Goal: Check status: Check status

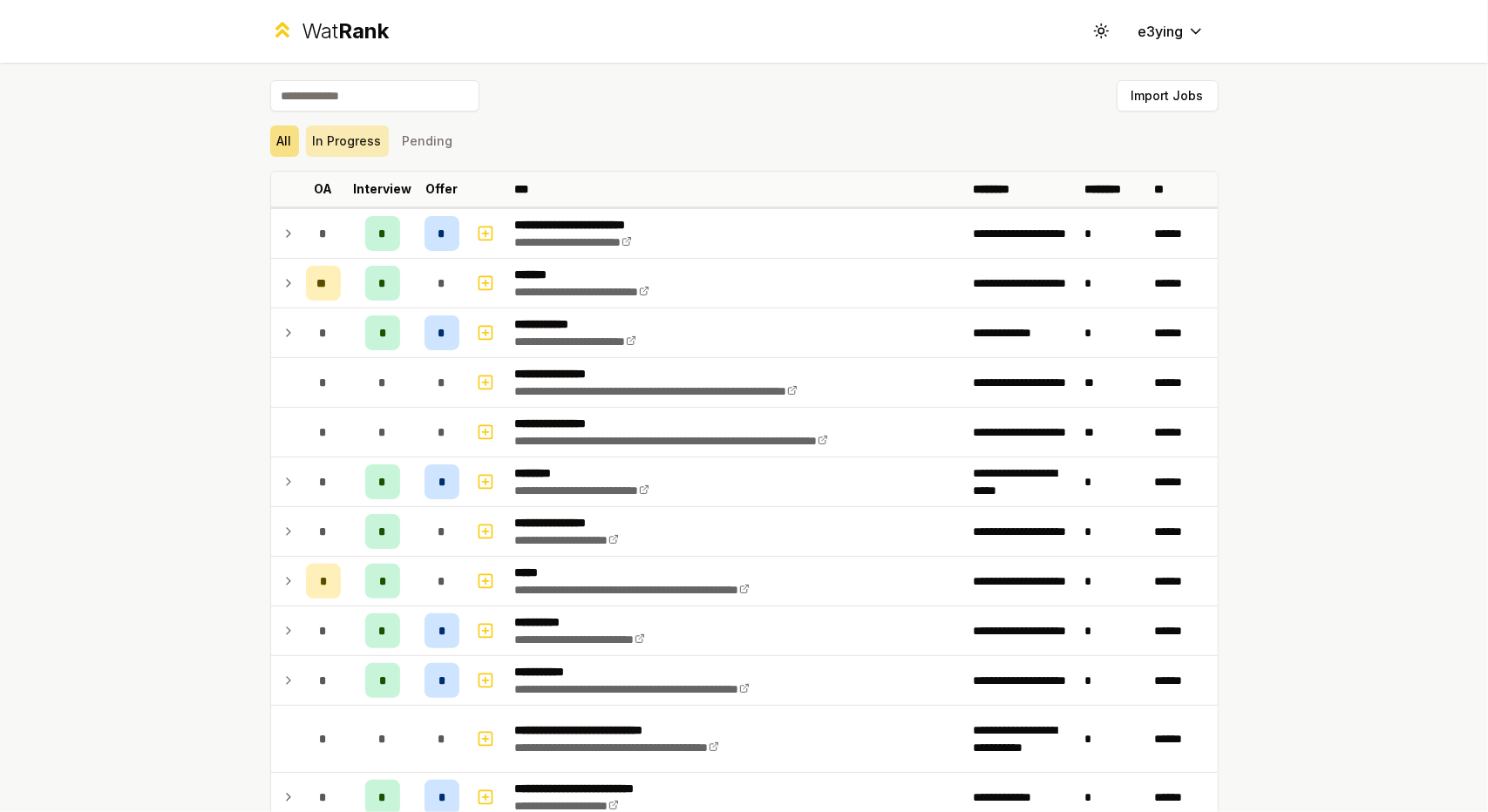
click at [347, 152] on button "In Progress" at bounding box center [347, 141] width 83 height 31
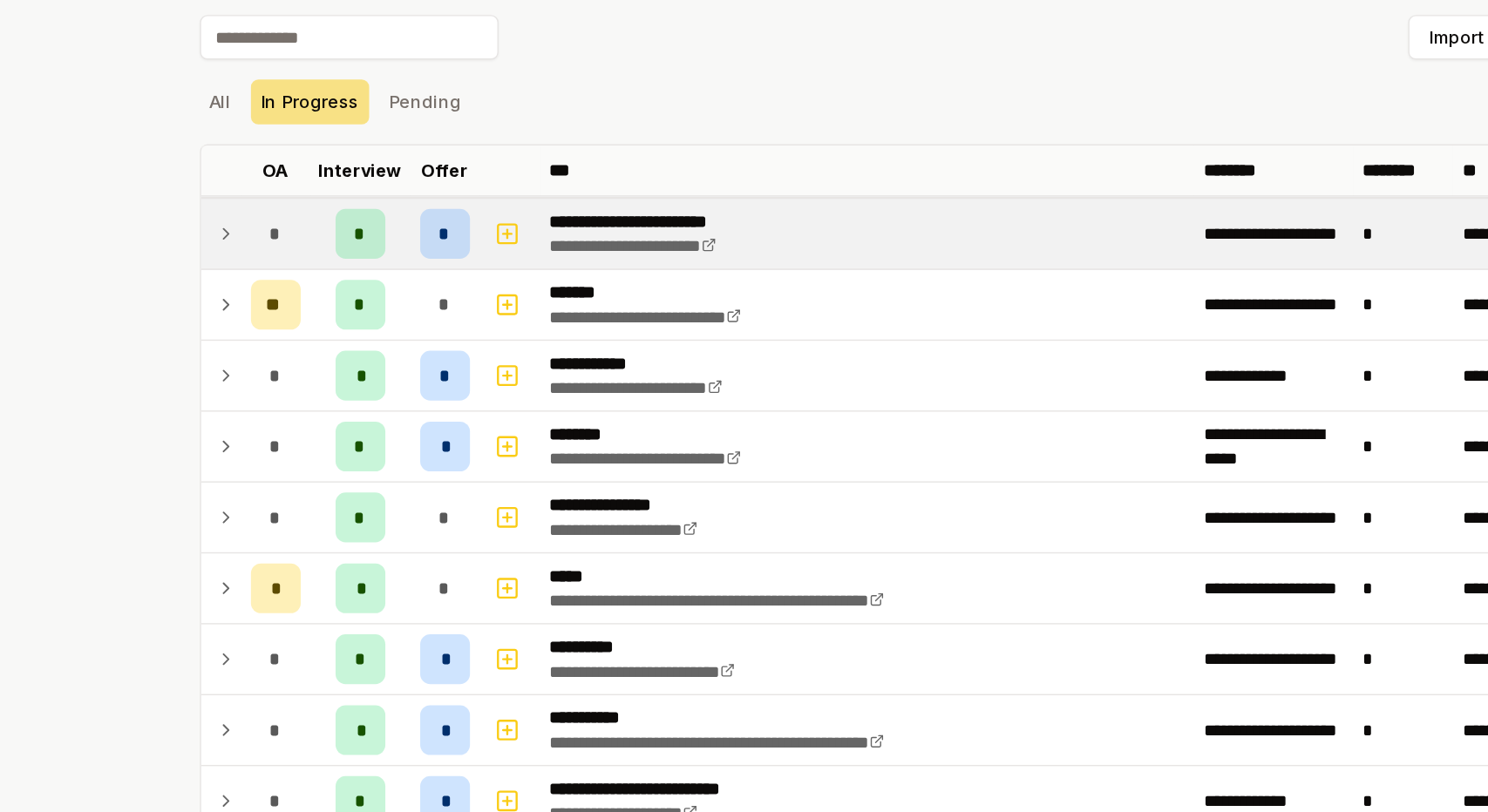
click at [283, 240] on icon at bounding box center [288, 233] width 14 height 21
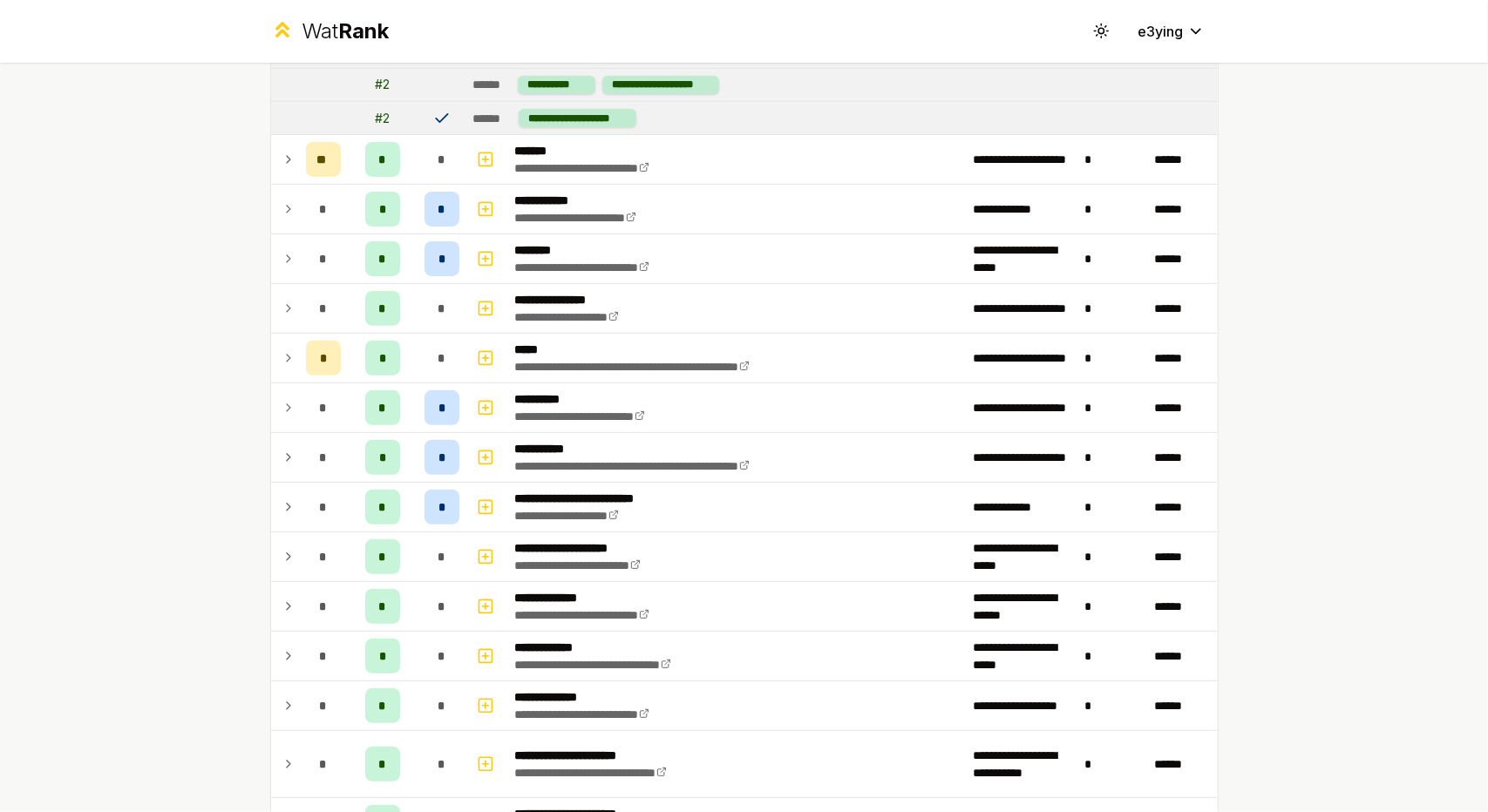
scroll to position [258, 0]
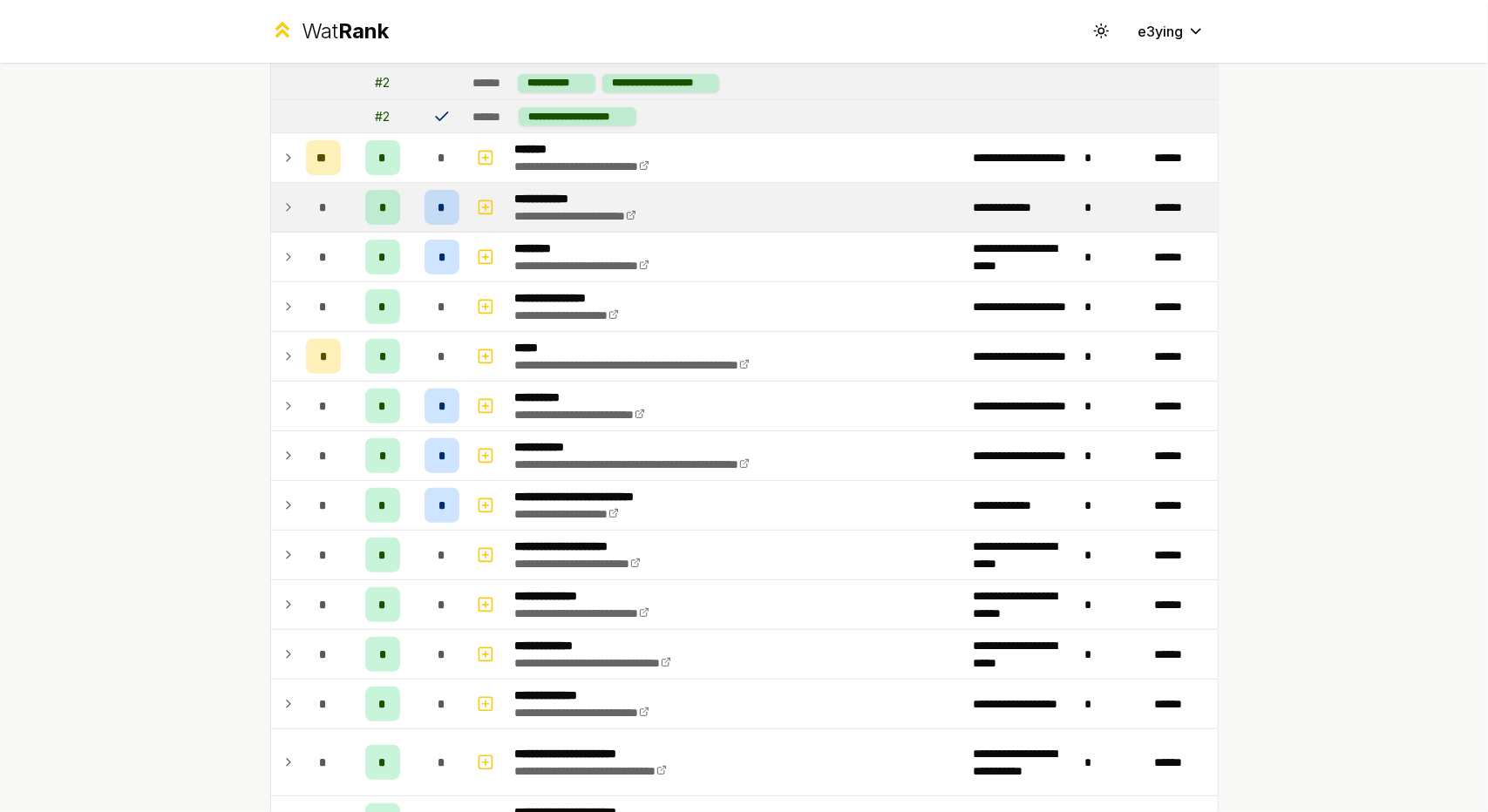
click at [272, 217] on td at bounding box center [285, 208] width 28 height 49
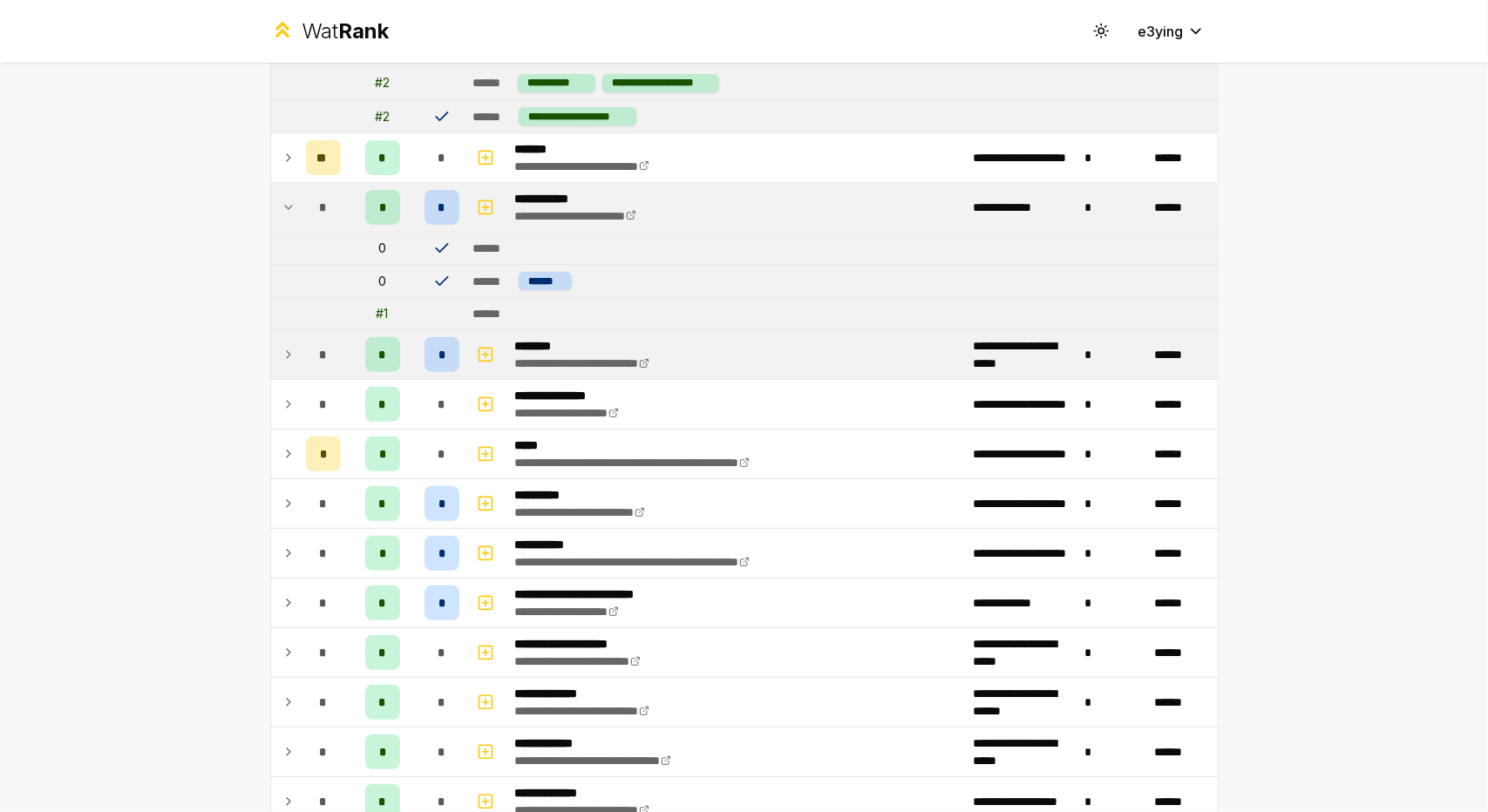
click at [285, 357] on icon at bounding box center [288, 354] width 14 height 21
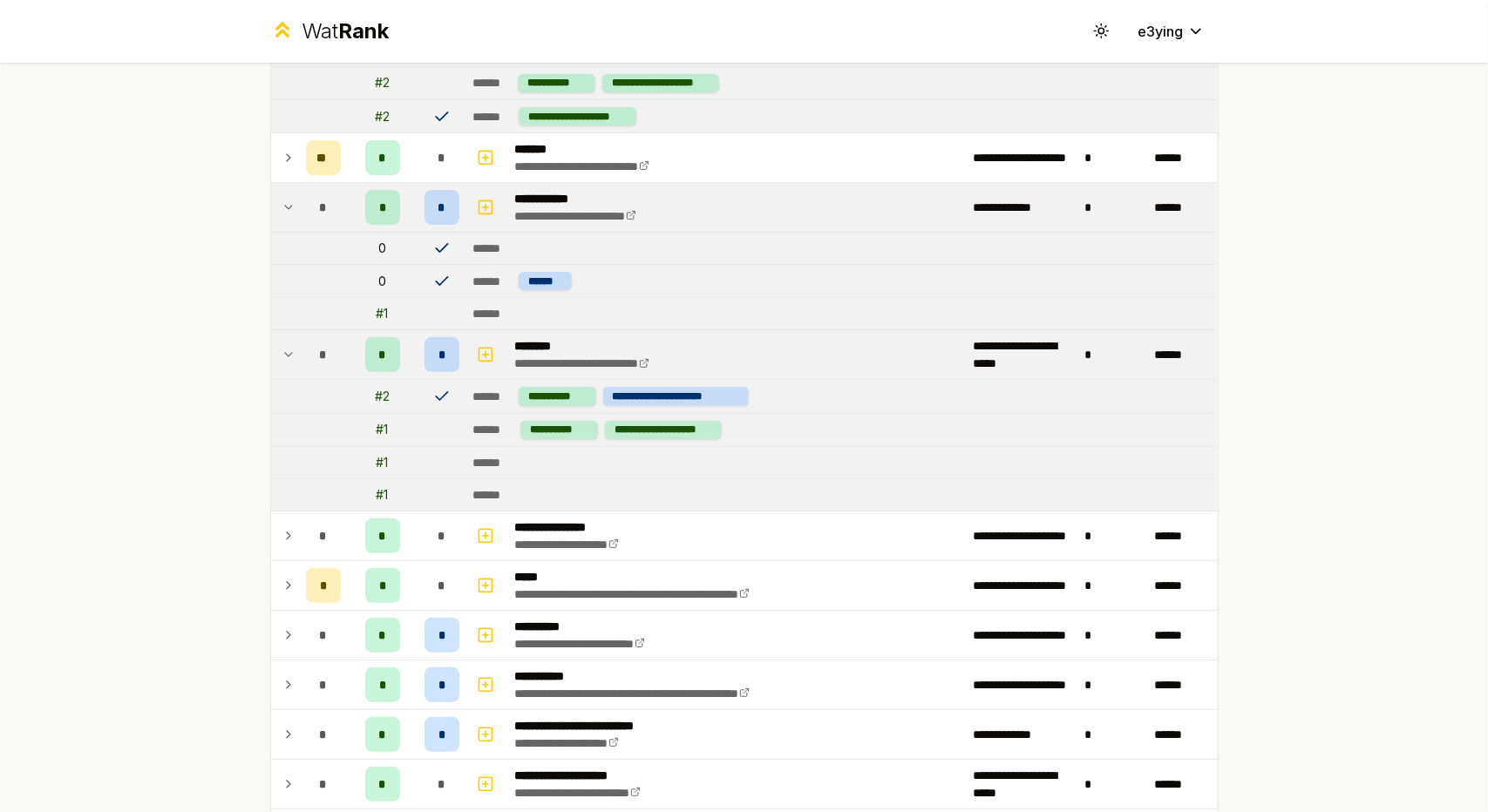
click at [285, 357] on icon at bounding box center [288, 354] width 14 height 21
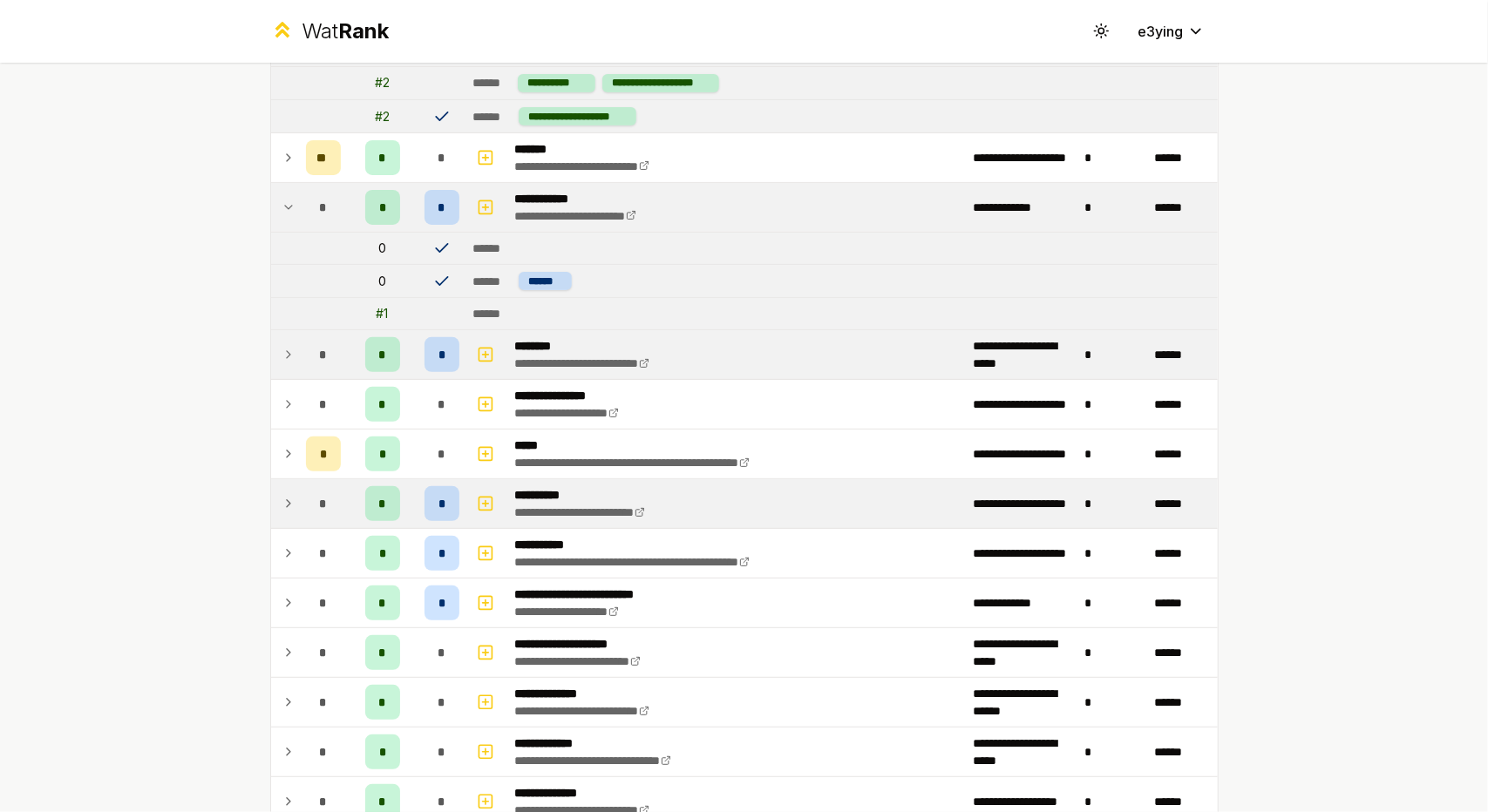
click at [299, 499] on td "*" at bounding box center [323, 504] width 49 height 49
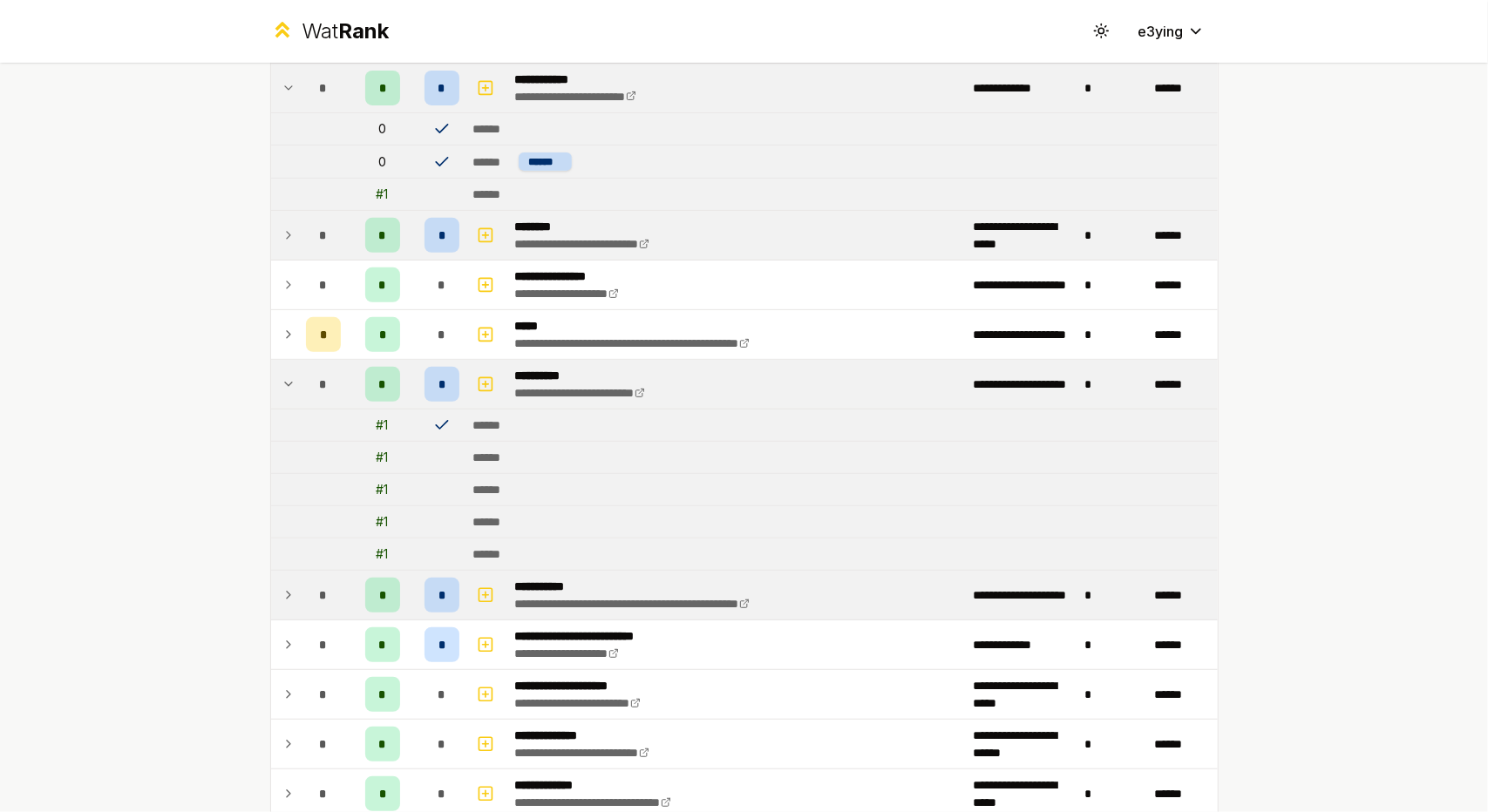
click at [299, 601] on td "*" at bounding box center [323, 595] width 49 height 49
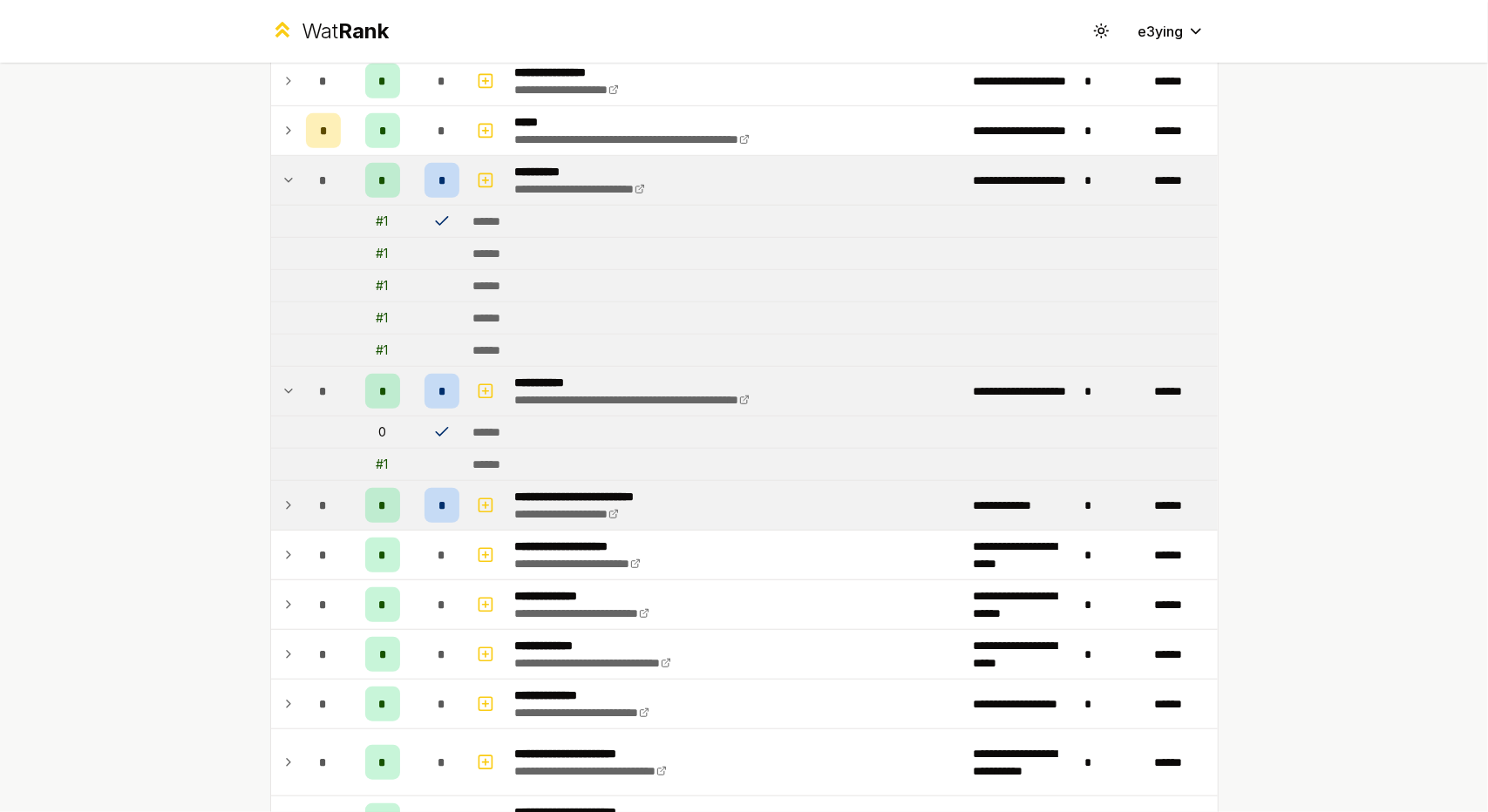
click at [272, 497] on td at bounding box center [285, 506] width 28 height 49
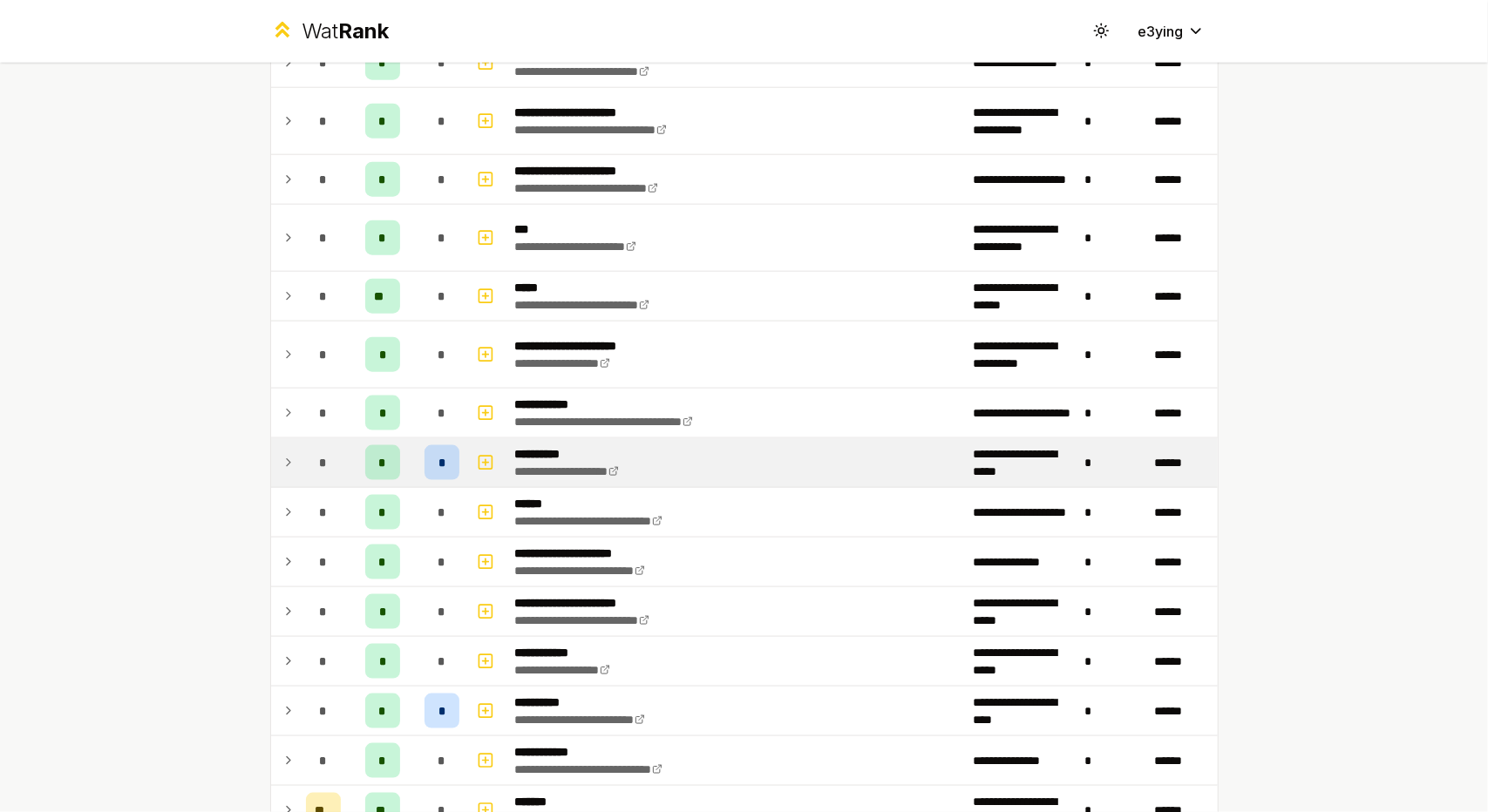
click at [299, 450] on td "*" at bounding box center [323, 462] width 49 height 49
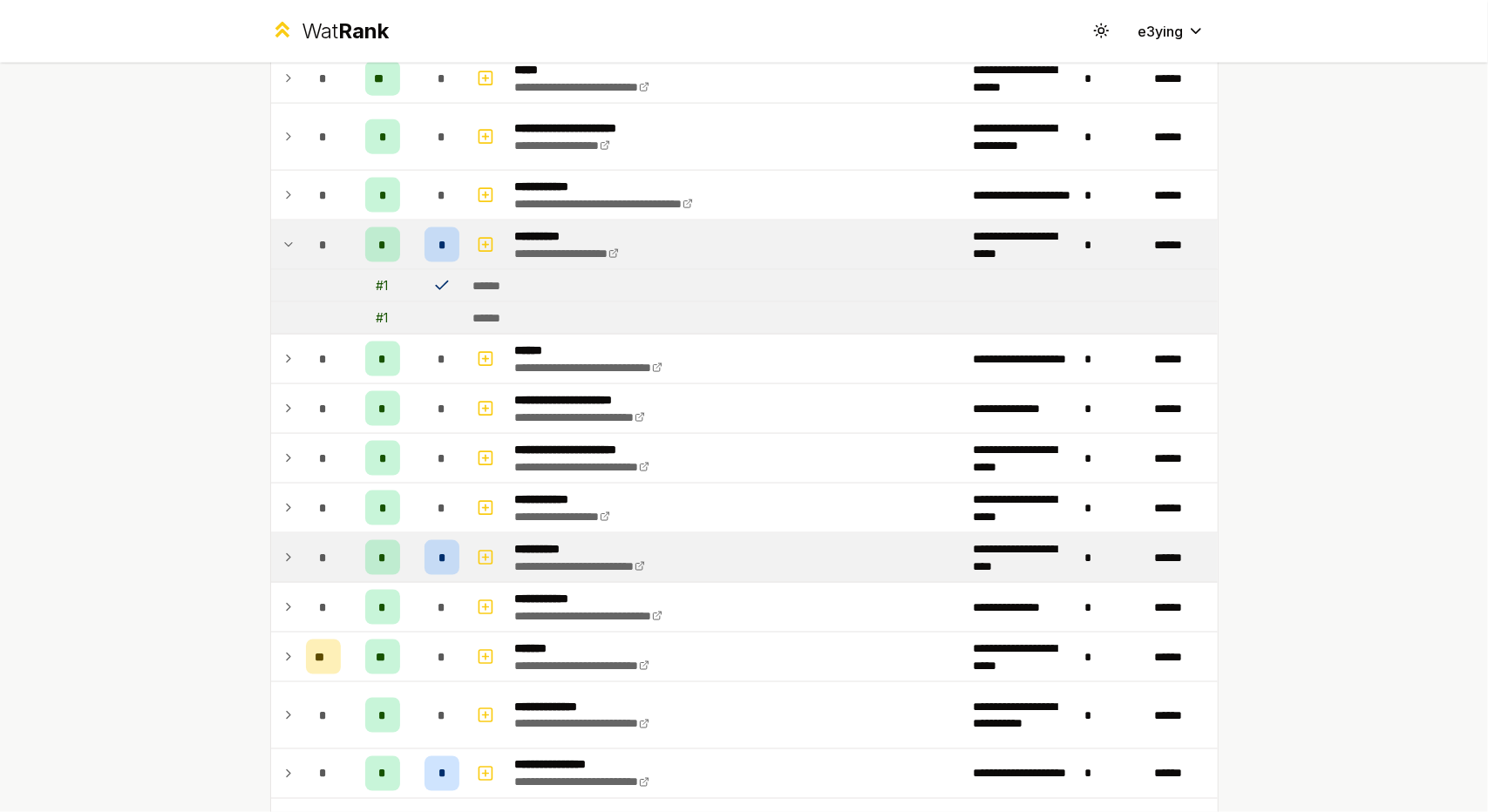
click at [284, 533] on td at bounding box center [285, 557] width 28 height 49
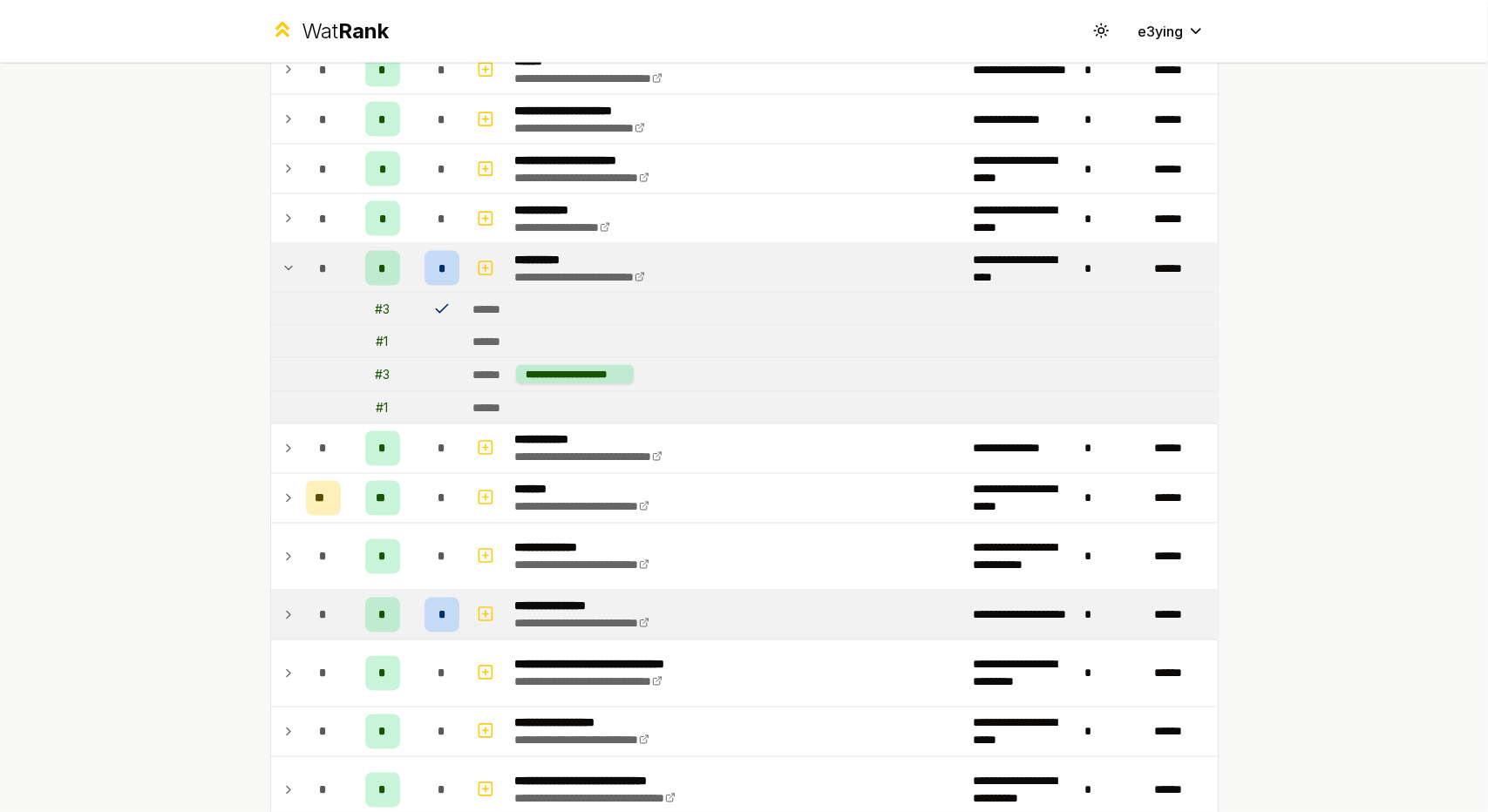
click at [299, 609] on td "*" at bounding box center [323, 616] width 49 height 49
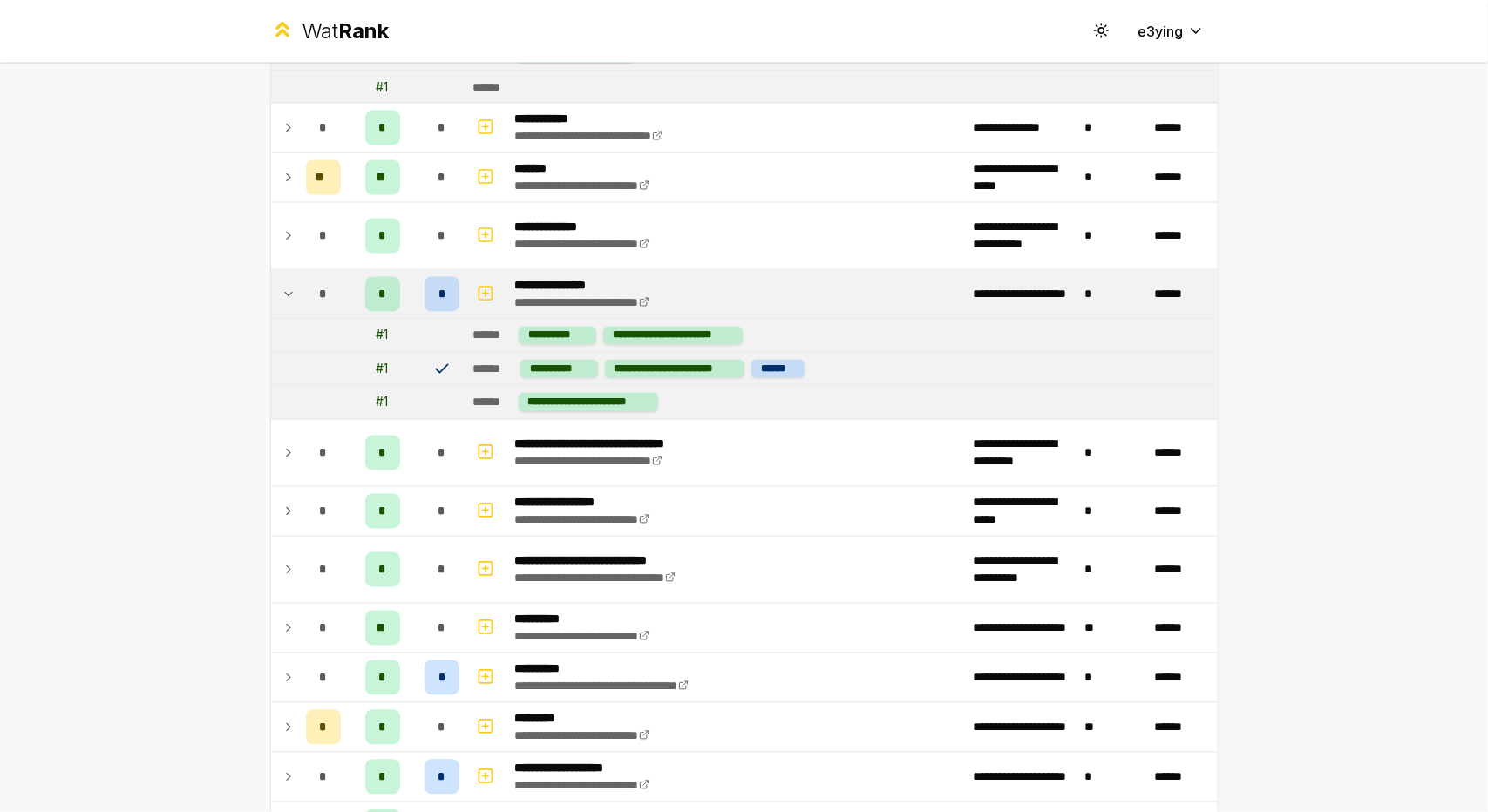
scroll to position [2244, 0]
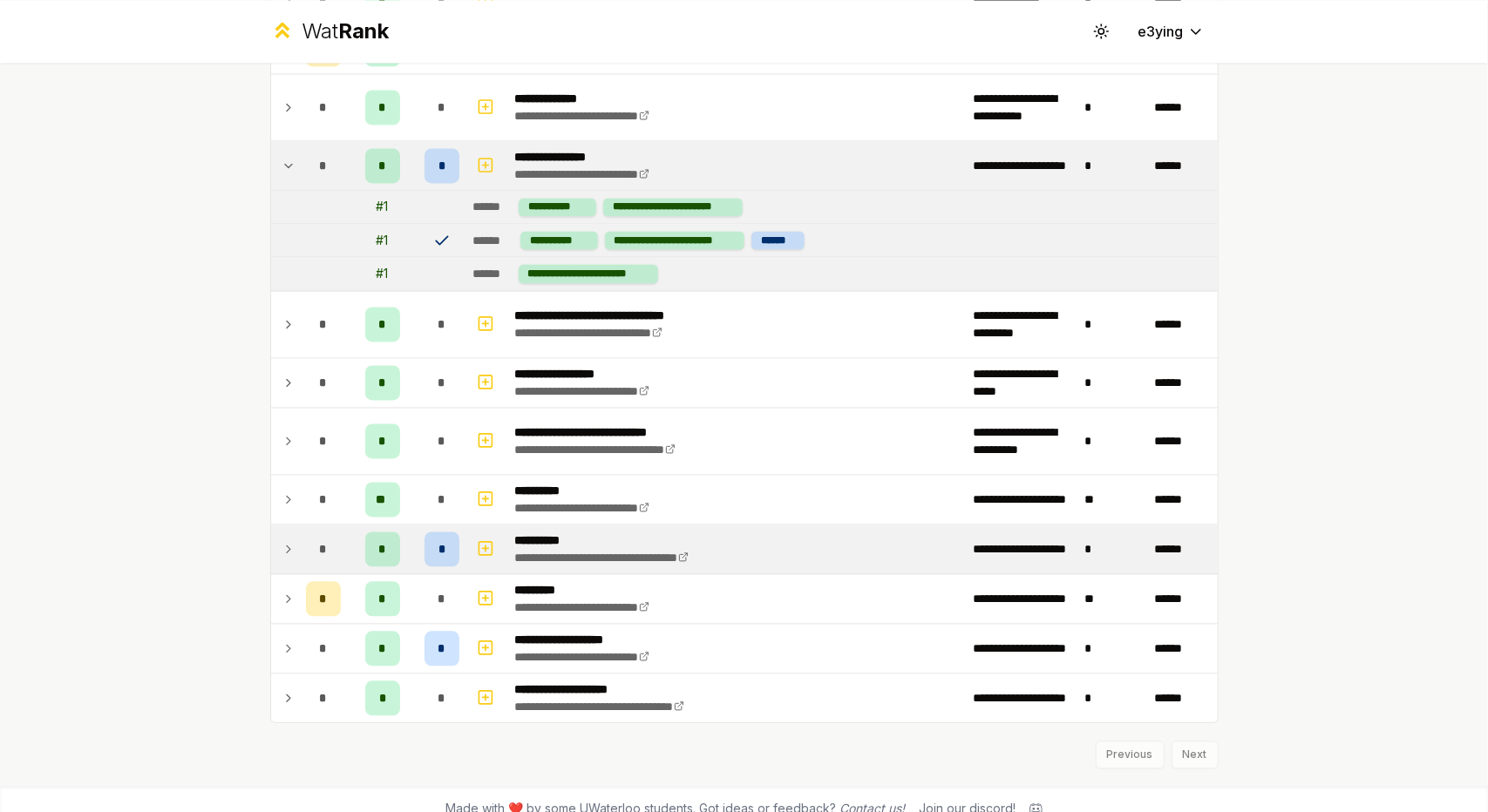
click at [286, 524] on td at bounding box center [285, 549] width 28 height 49
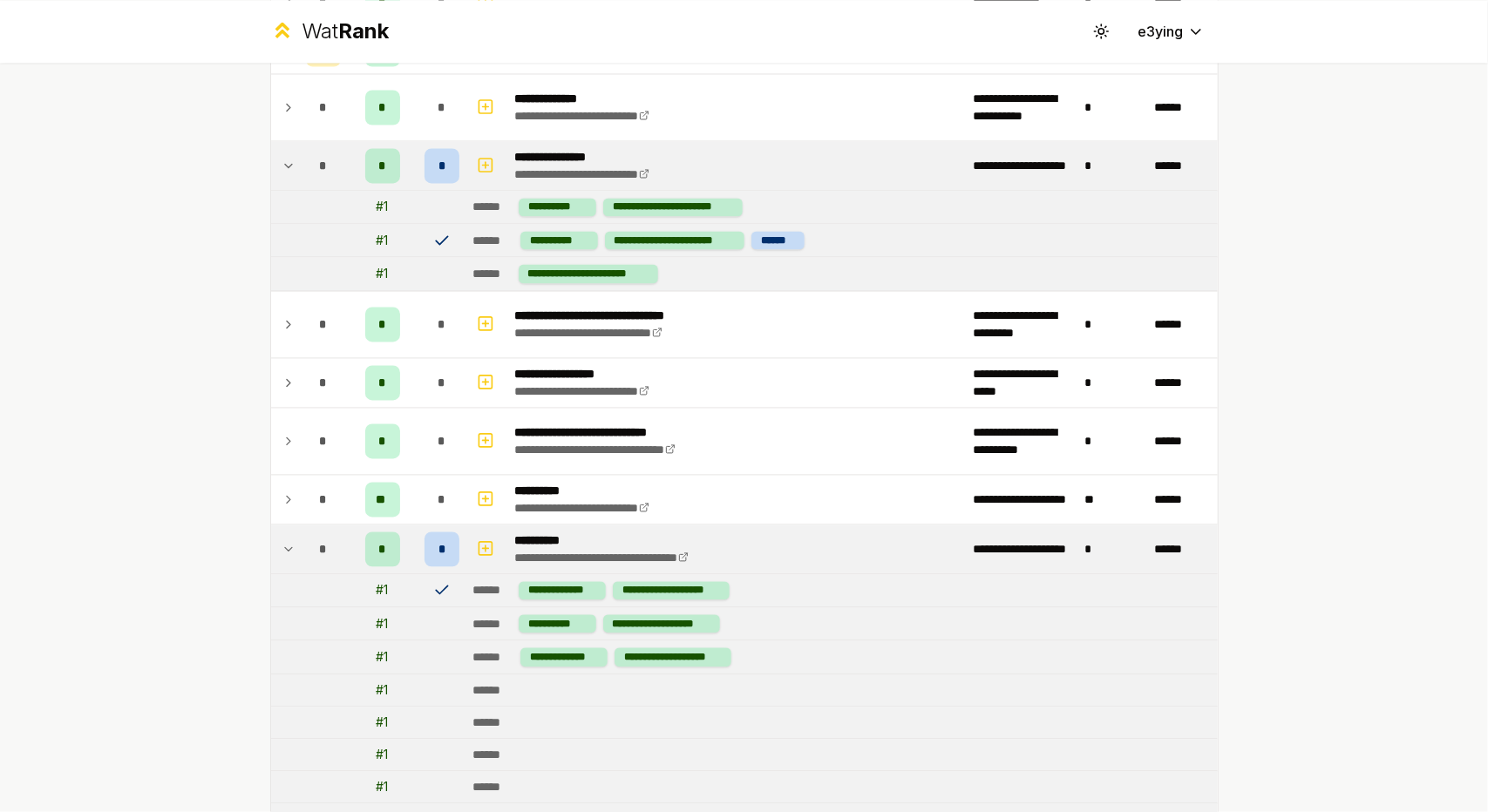
scroll to position [2505, 0]
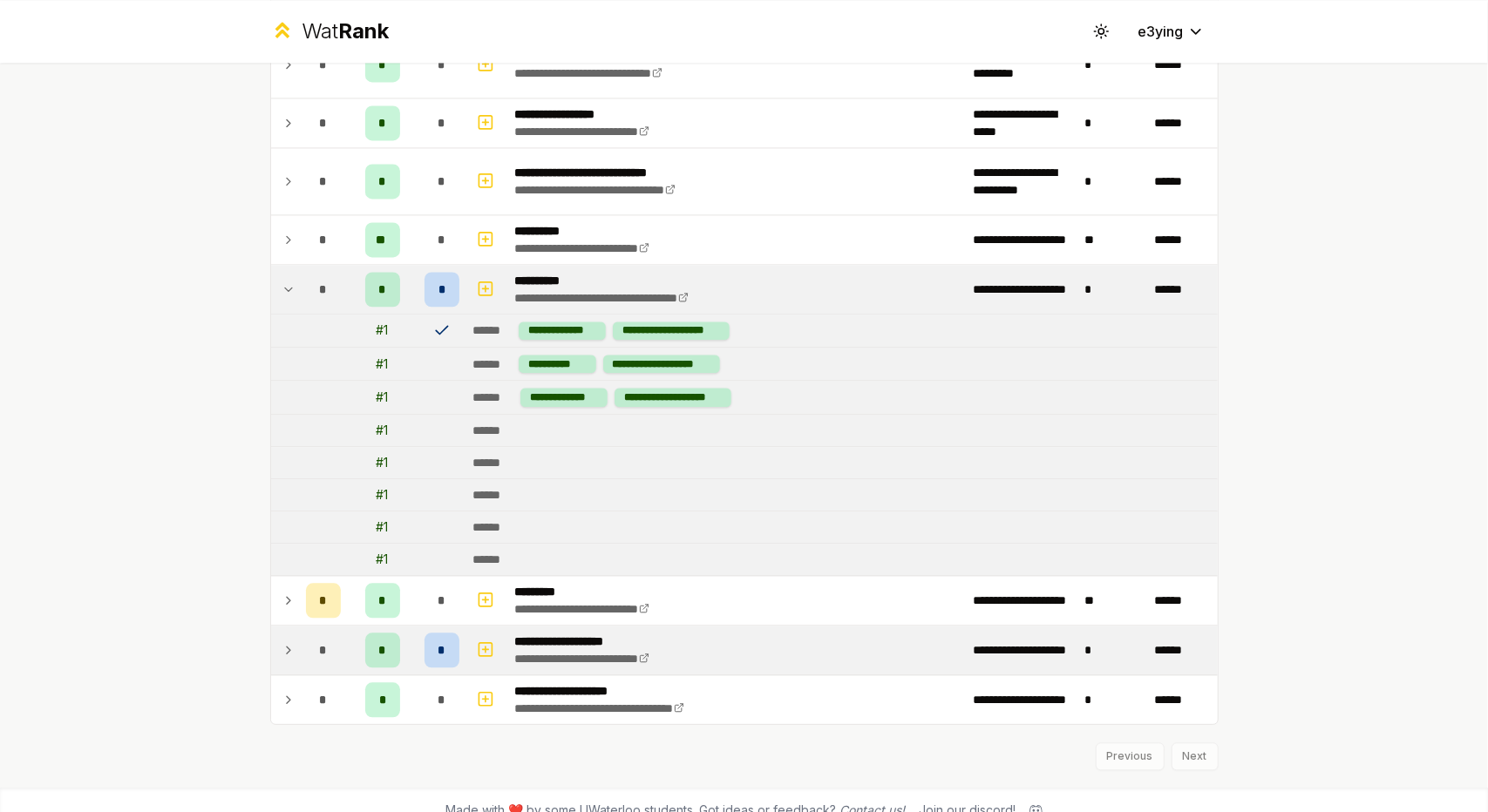
click at [299, 638] on td "*" at bounding box center [323, 650] width 49 height 49
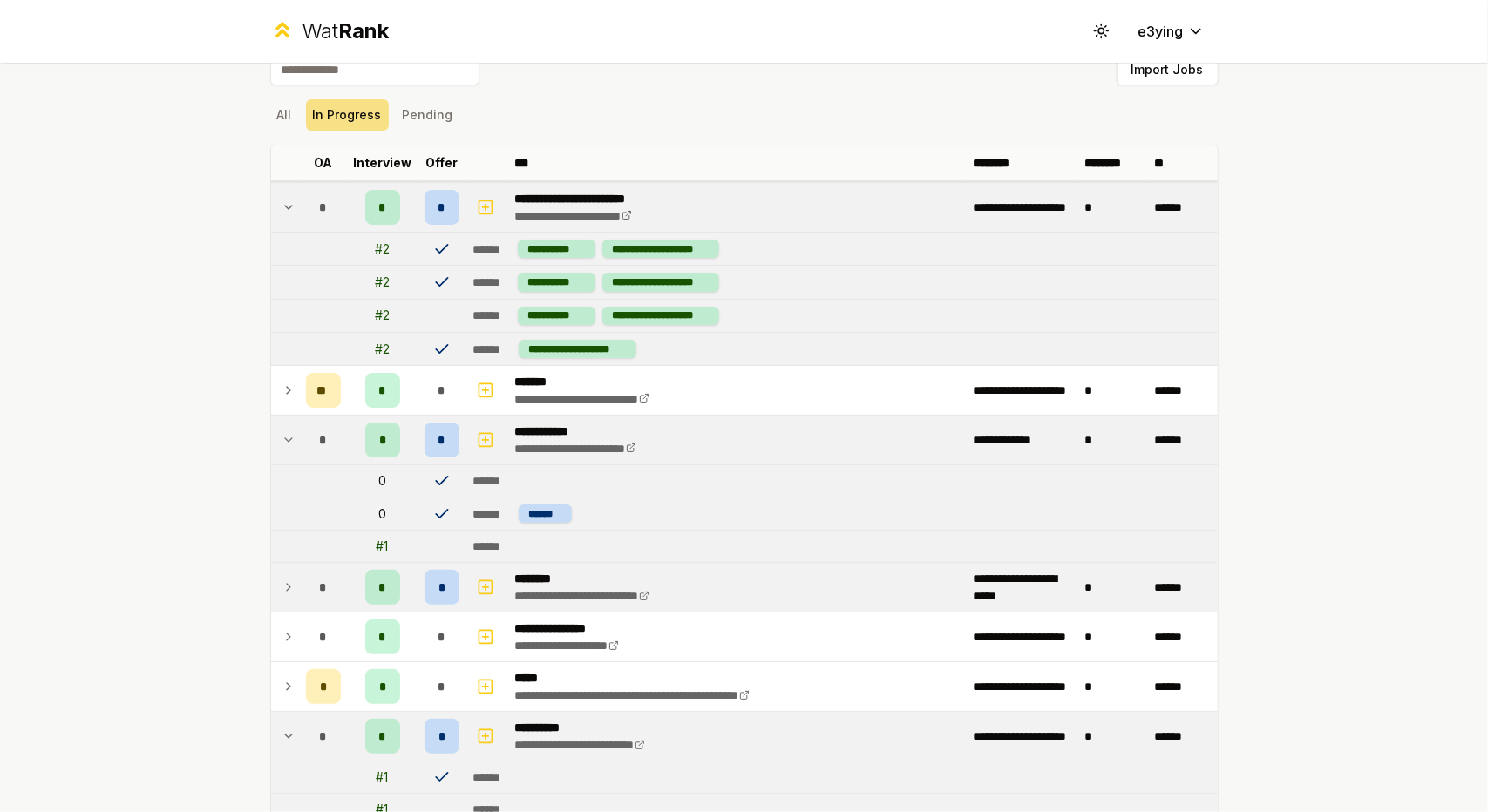
scroll to position [0, 0]
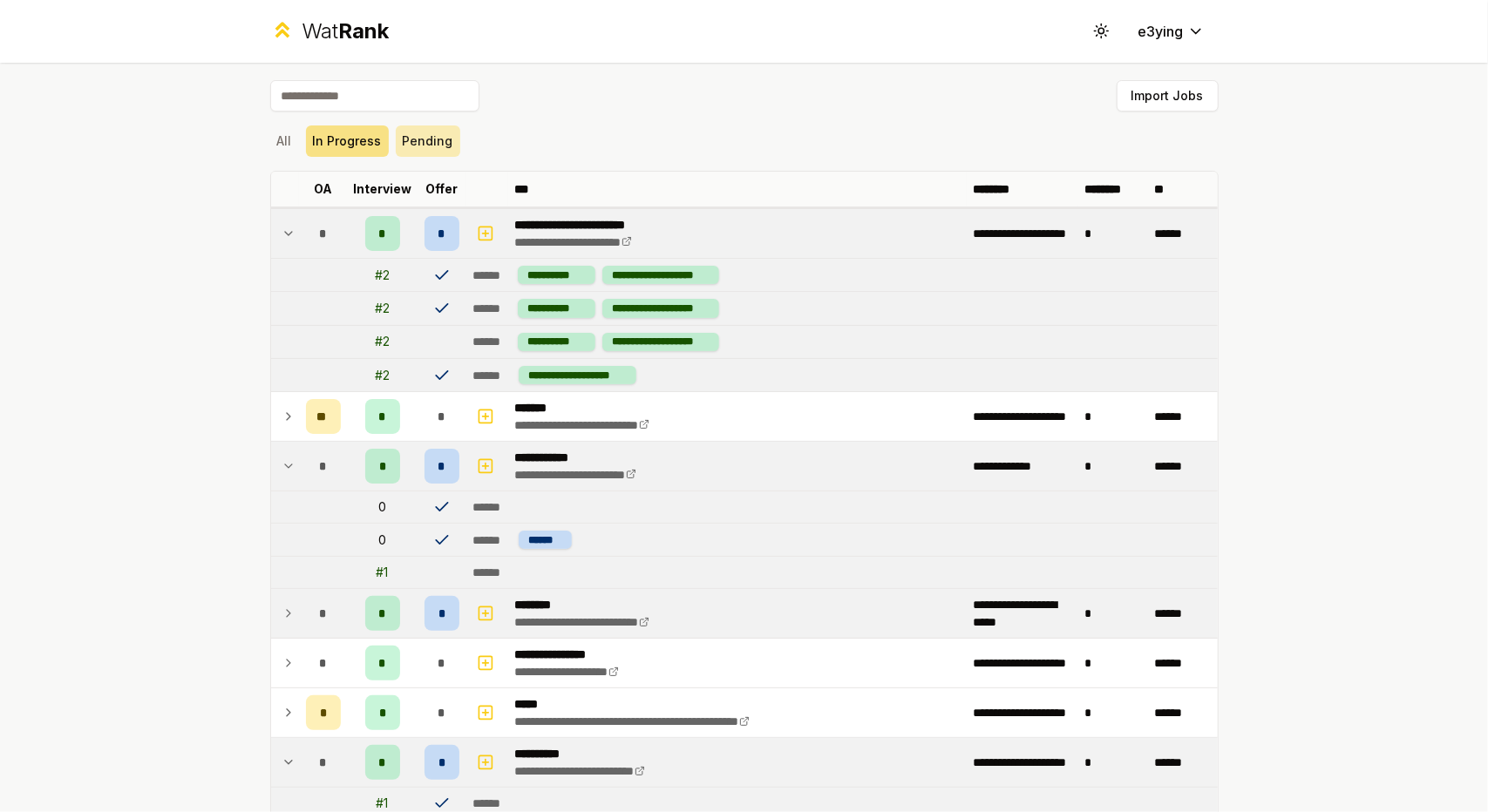
click at [422, 137] on button "Pending" at bounding box center [428, 141] width 65 height 31
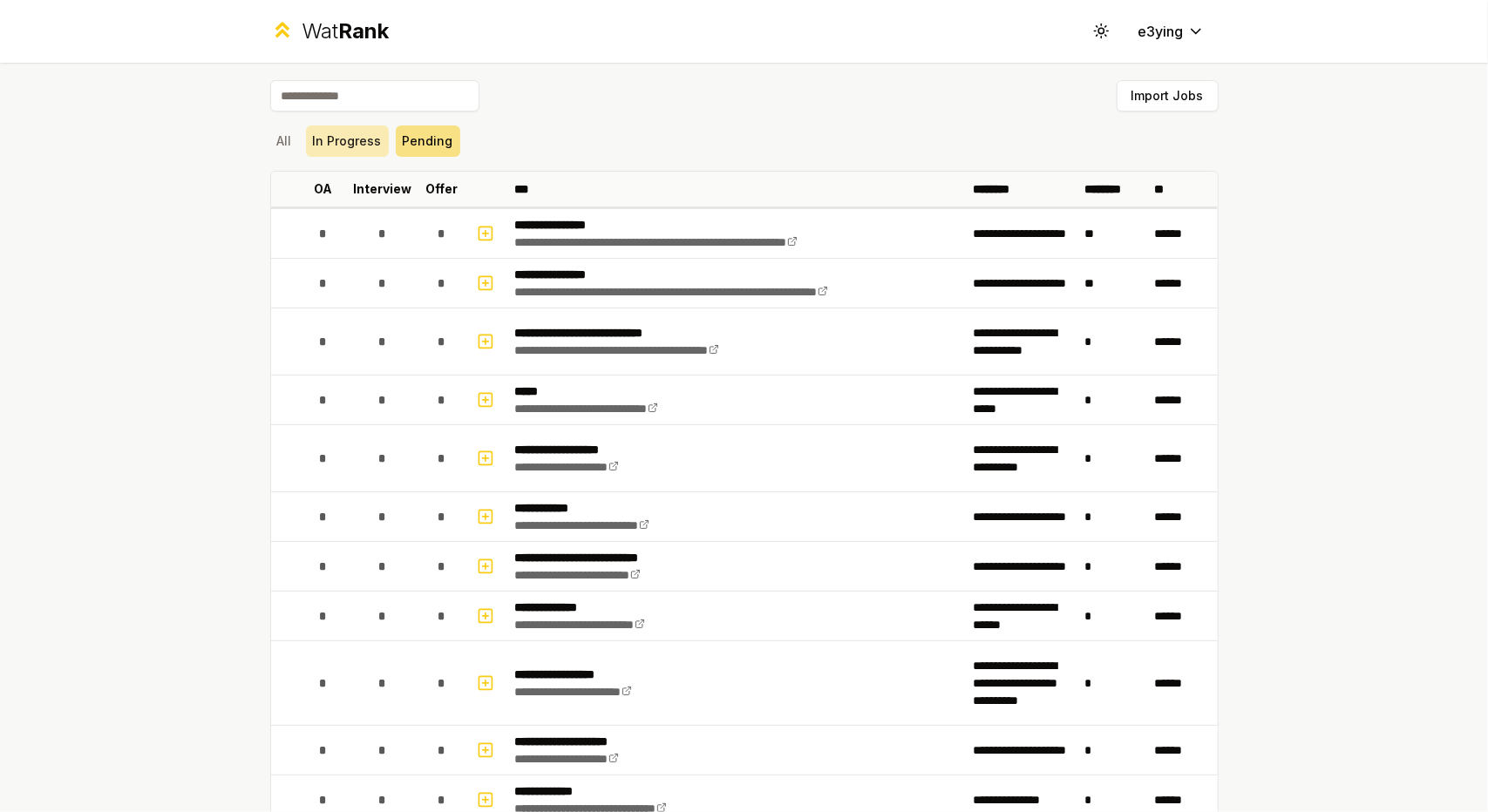
click at [365, 146] on button "In Progress" at bounding box center [347, 141] width 83 height 31
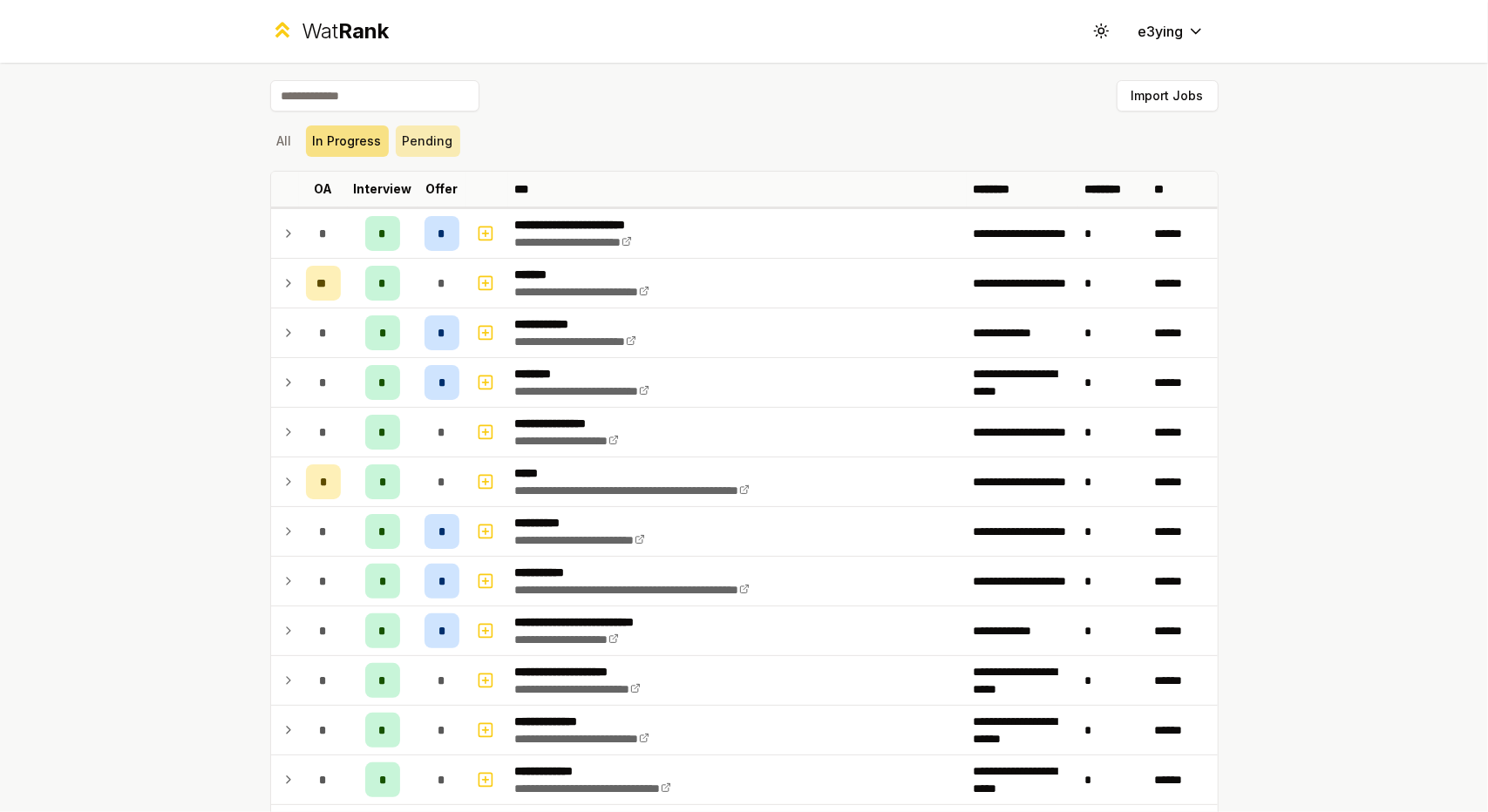
click at [415, 145] on button "Pending" at bounding box center [428, 141] width 65 height 31
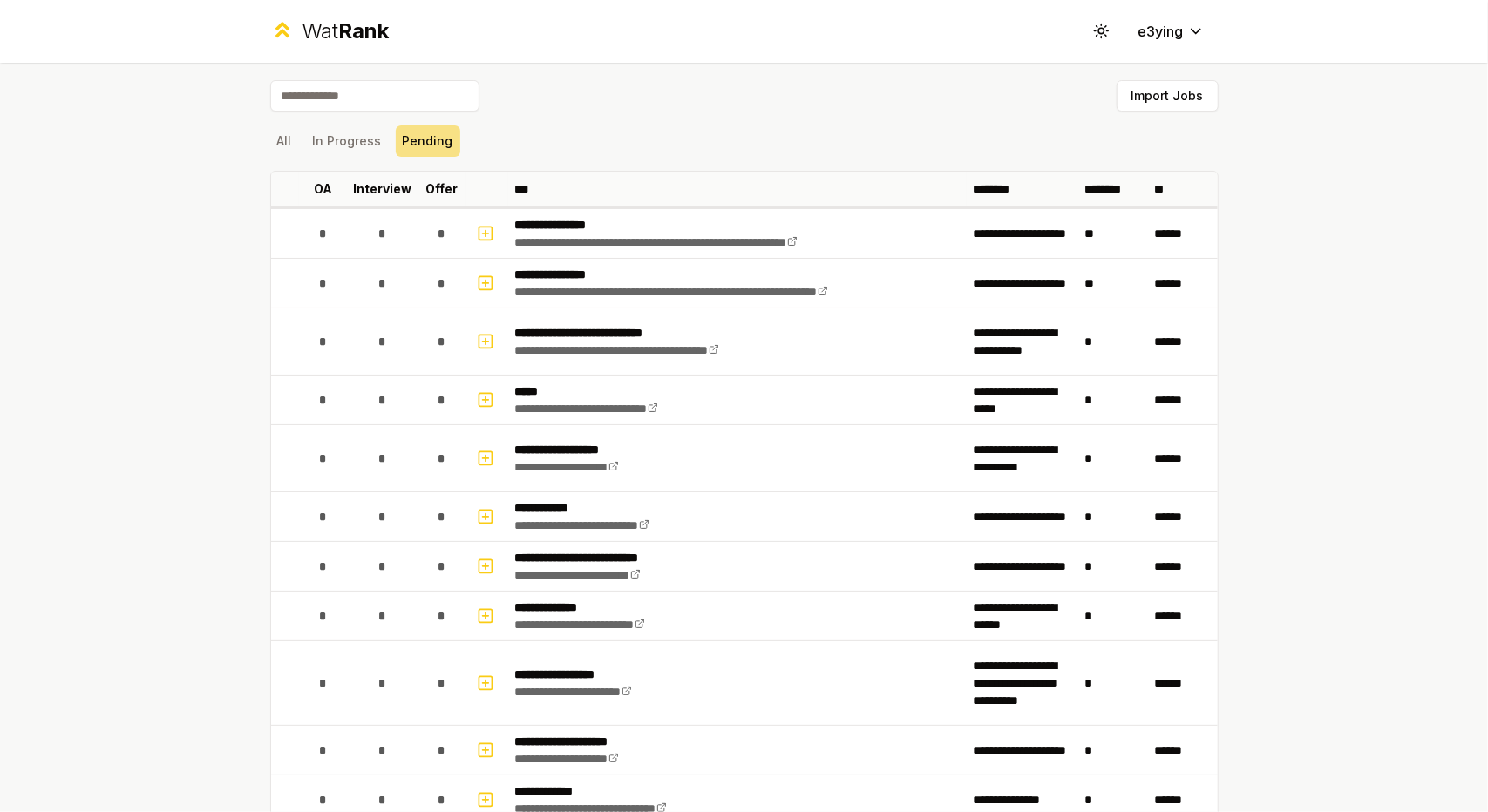
click at [320, 118] on div "All In Progress Pending" at bounding box center [744, 141] width 948 height 45
click at [324, 128] on button "In Progress" at bounding box center [347, 141] width 83 height 31
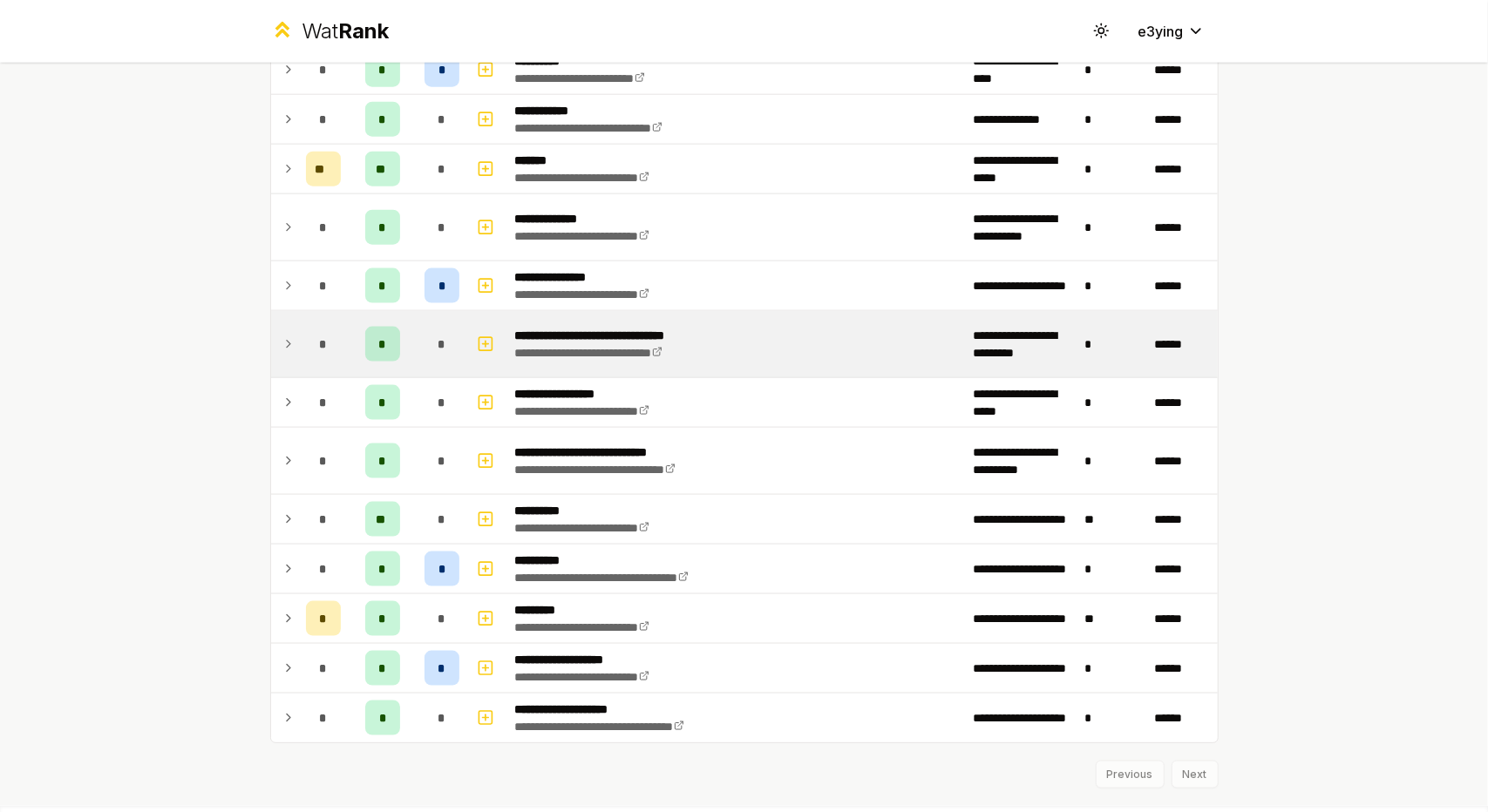
scroll to position [1436, 0]
